Goal: Complete application form

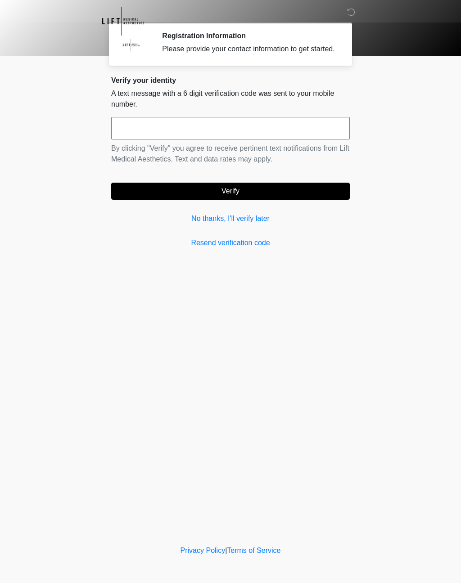
click at [325, 123] on div "Verify your identity A text message with a 6 digit verification code was sent t…" at bounding box center [230, 162] width 239 height 172
click at [328, 128] on input "text" at bounding box center [230, 128] width 239 height 23
type input "******"
click at [287, 199] on button "Verify" at bounding box center [230, 191] width 239 height 17
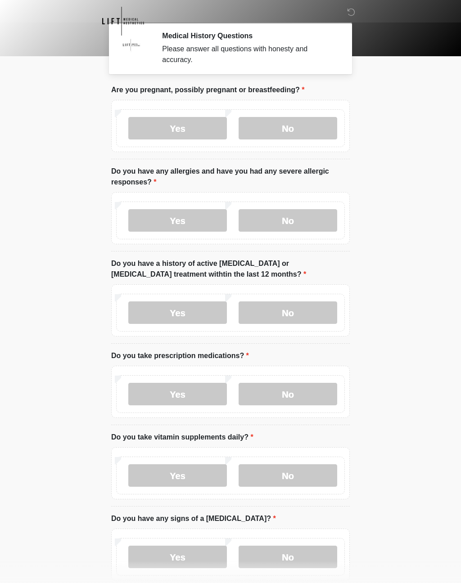
click at [318, 125] on label "No" at bounding box center [288, 128] width 99 height 23
click at [306, 224] on label "No" at bounding box center [288, 220] width 99 height 23
click at [291, 311] on label "No" at bounding box center [288, 313] width 99 height 23
click at [318, 395] on label "No" at bounding box center [288, 394] width 99 height 23
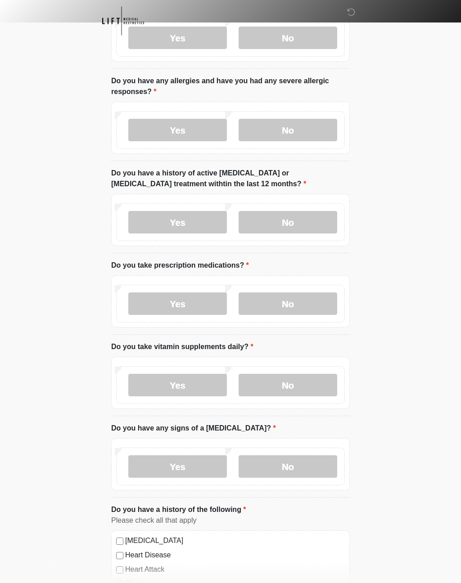
click at [313, 385] on label "No" at bounding box center [288, 386] width 99 height 23
click at [303, 469] on label "No" at bounding box center [288, 467] width 99 height 23
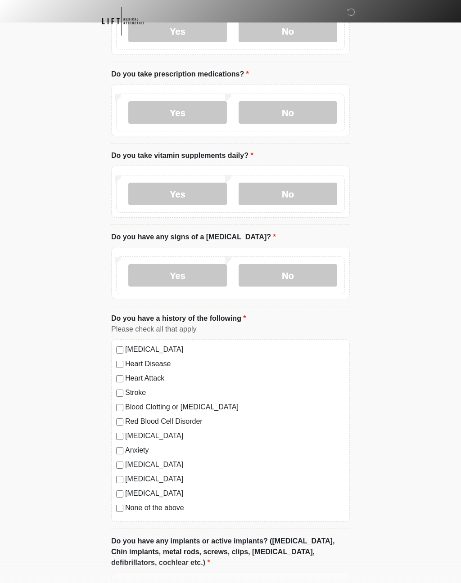
scroll to position [284, 0]
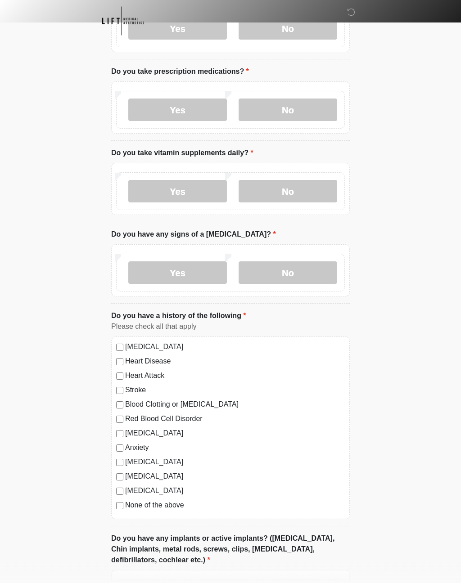
click at [178, 508] on label "None of the above" at bounding box center [235, 506] width 220 height 11
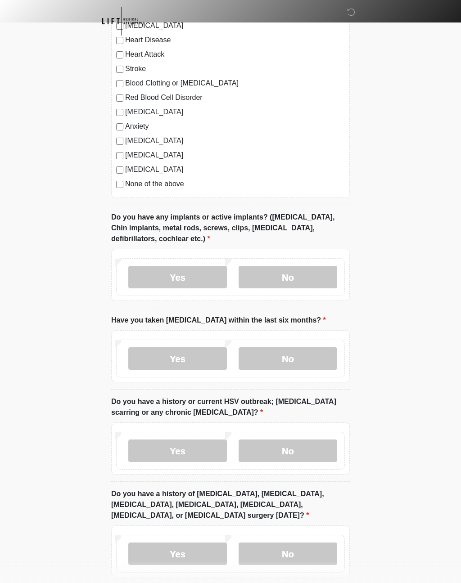
scroll to position [606, 0]
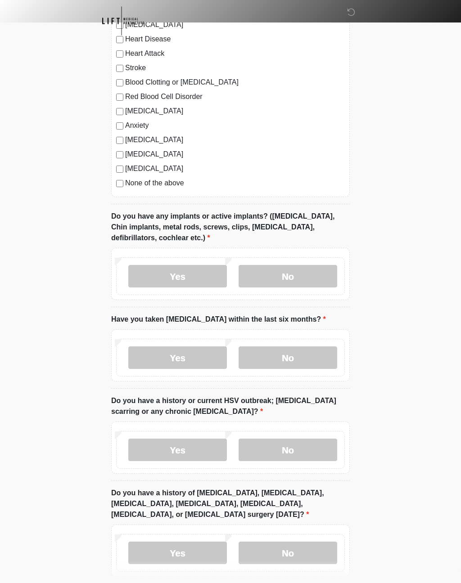
click at [202, 276] on label "Yes" at bounding box center [177, 277] width 99 height 23
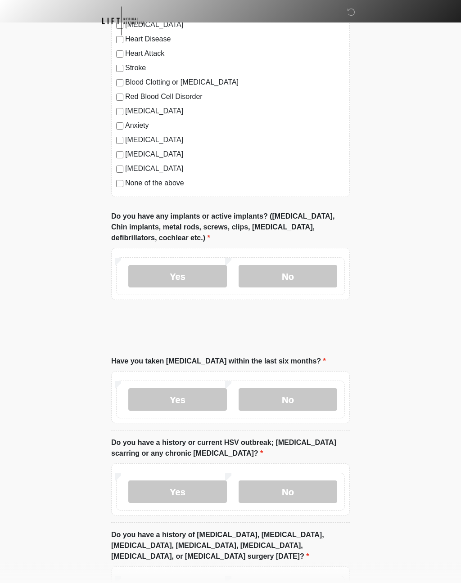
scroll to position [607, 0]
click at [286, 334] on input "What implants do you have and where?" at bounding box center [230, 333] width 239 height 17
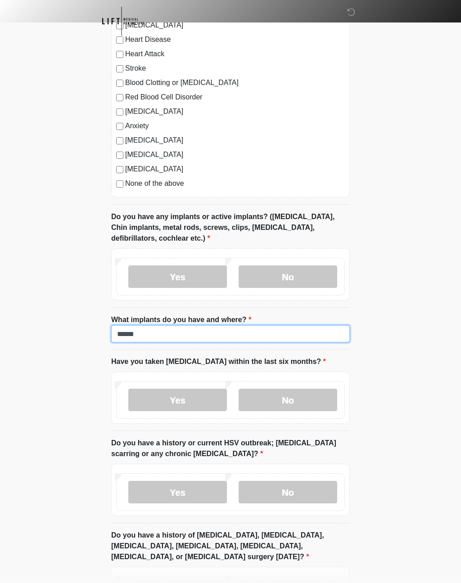
type input "******"
click at [313, 403] on label "No" at bounding box center [288, 400] width 99 height 23
click at [306, 493] on label "No" at bounding box center [288, 492] width 99 height 23
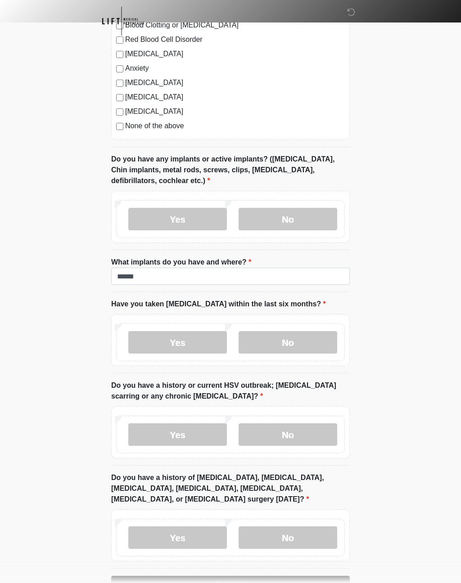
scroll to position [706, 0]
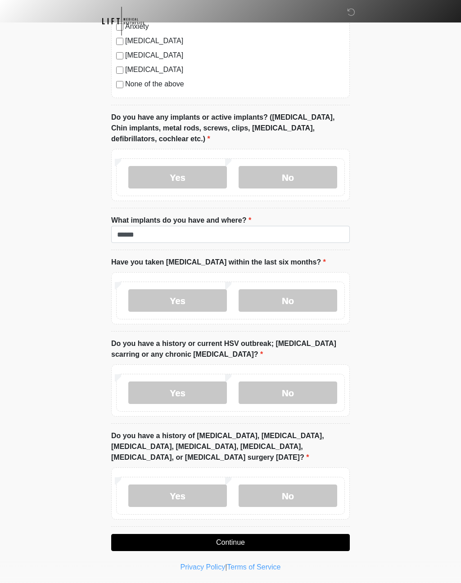
click at [306, 499] on label "No" at bounding box center [288, 496] width 99 height 23
click at [315, 540] on button "Continue" at bounding box center [230, 542] width 239 height 17
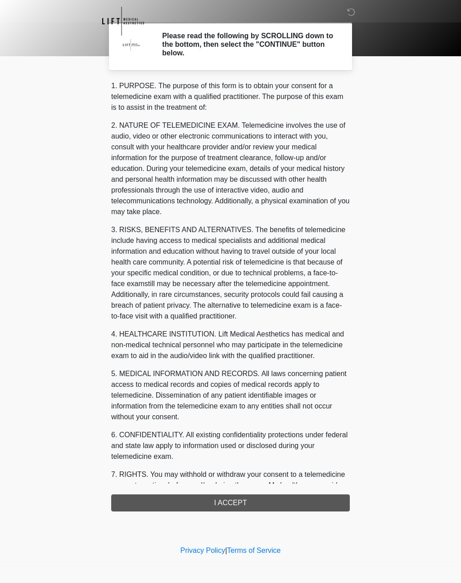
scroll to position [0, 0]
click at [295, 502] on div "1. PURPOSE. The purpose of this form is to obtain your consent for a telemedici…" at bounding box center [230, 296] width 239 height 431
click at [233, 509] on div "1. PURPOSE. The purpose of this form is to obtain your consent for a telemedici…" at bounding box center [230, 296] width 239 height 431
click at [240, 501] on div "1. PURPOSE. The purpose of this form is to obtain your consent for a telemedici…" at bounding box center [230, 296] width 239 height 431
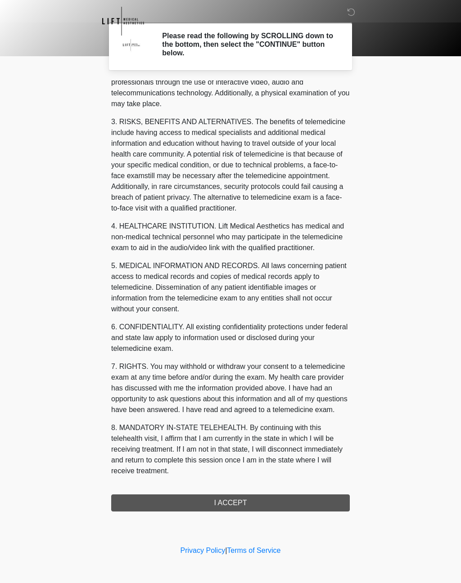
scroll to position [119, 0]
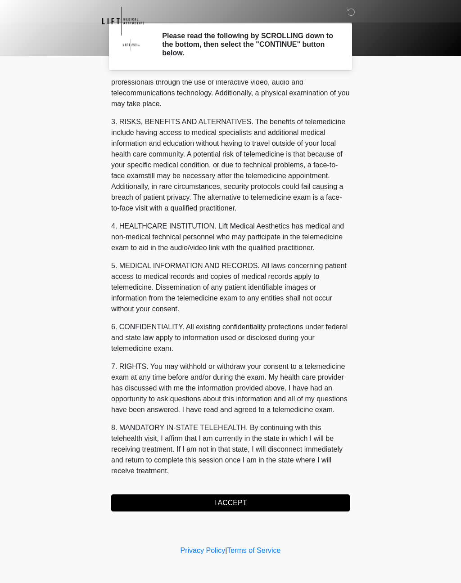
click at [250, 504] on button "I ACCEPT" at bounding box center [230, 503] width 239 height 17
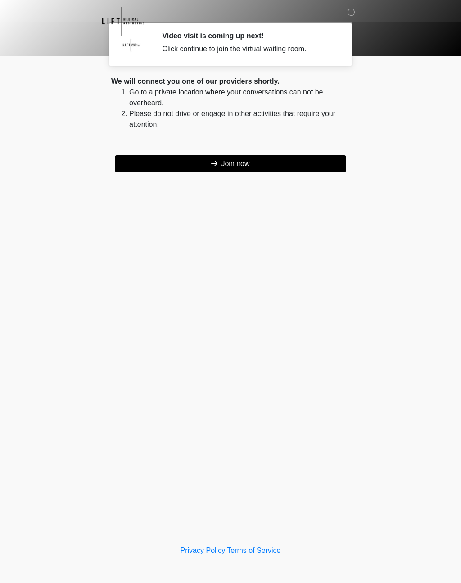
click at [247, 166] on button "Join now" at bounding box center [230, 163] width 231 height 17
